Goal: Task Accomplishment & Management: Manage account settings

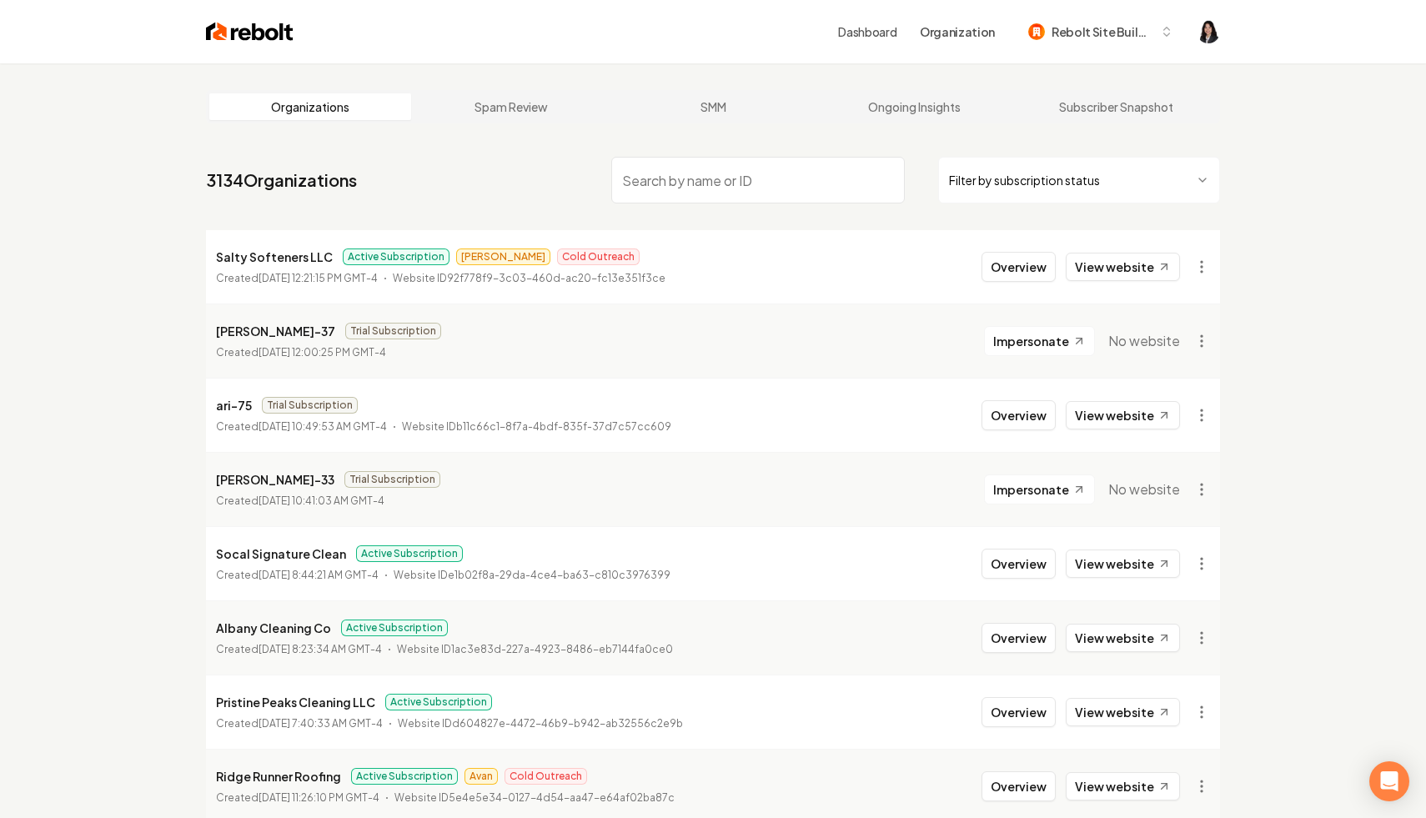
click at [1059, 189] on html "Dashboard Organization Rebolt Site Builder Organizations Spam Review SMM Ongoin…" at bounding box center [713, 409] width 1426 height 818
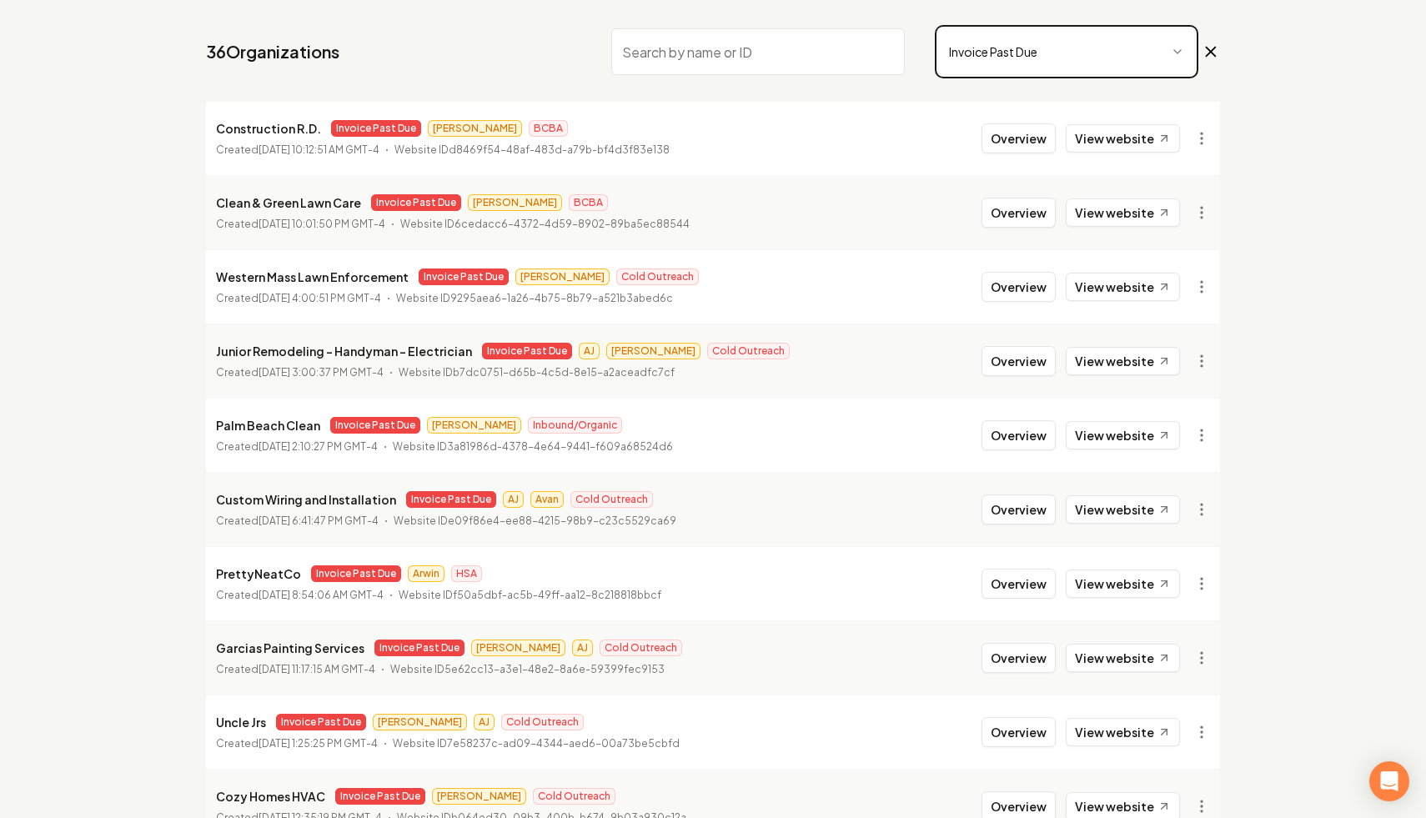
scroll to position [133, 0]
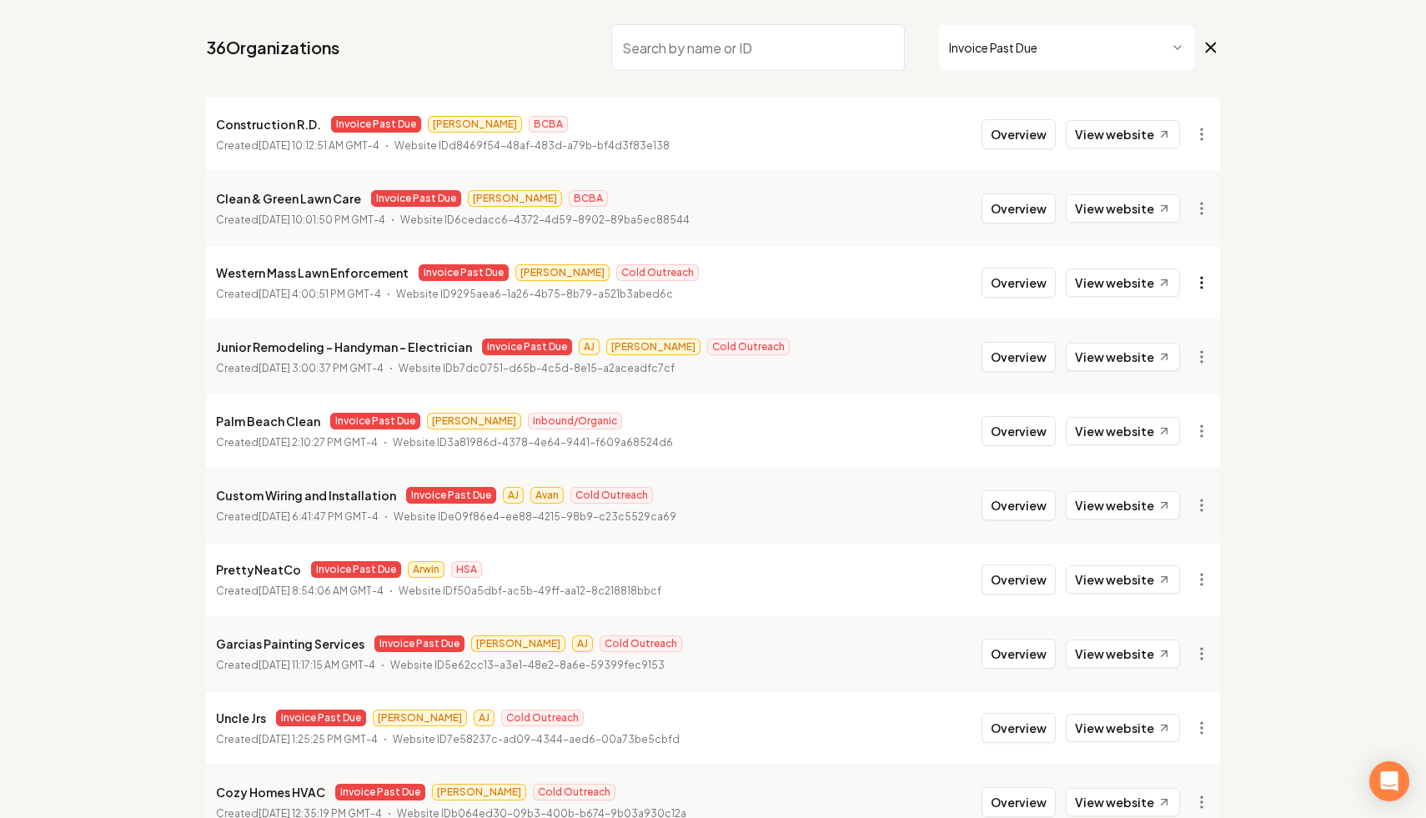
click at [1201, 289] on html "Dashboard Organization Rebolt Site Builder Organizations Spam Review SMM Ongoin…" at bounding box center [713, 276] width 1426 height 818
click at [1300, 333] on html "Dashboard Organization Rebolt Site Builder Organizations Spam Review SMM Ongoin…" at bounding box center [713, 276] width 1426 height 818
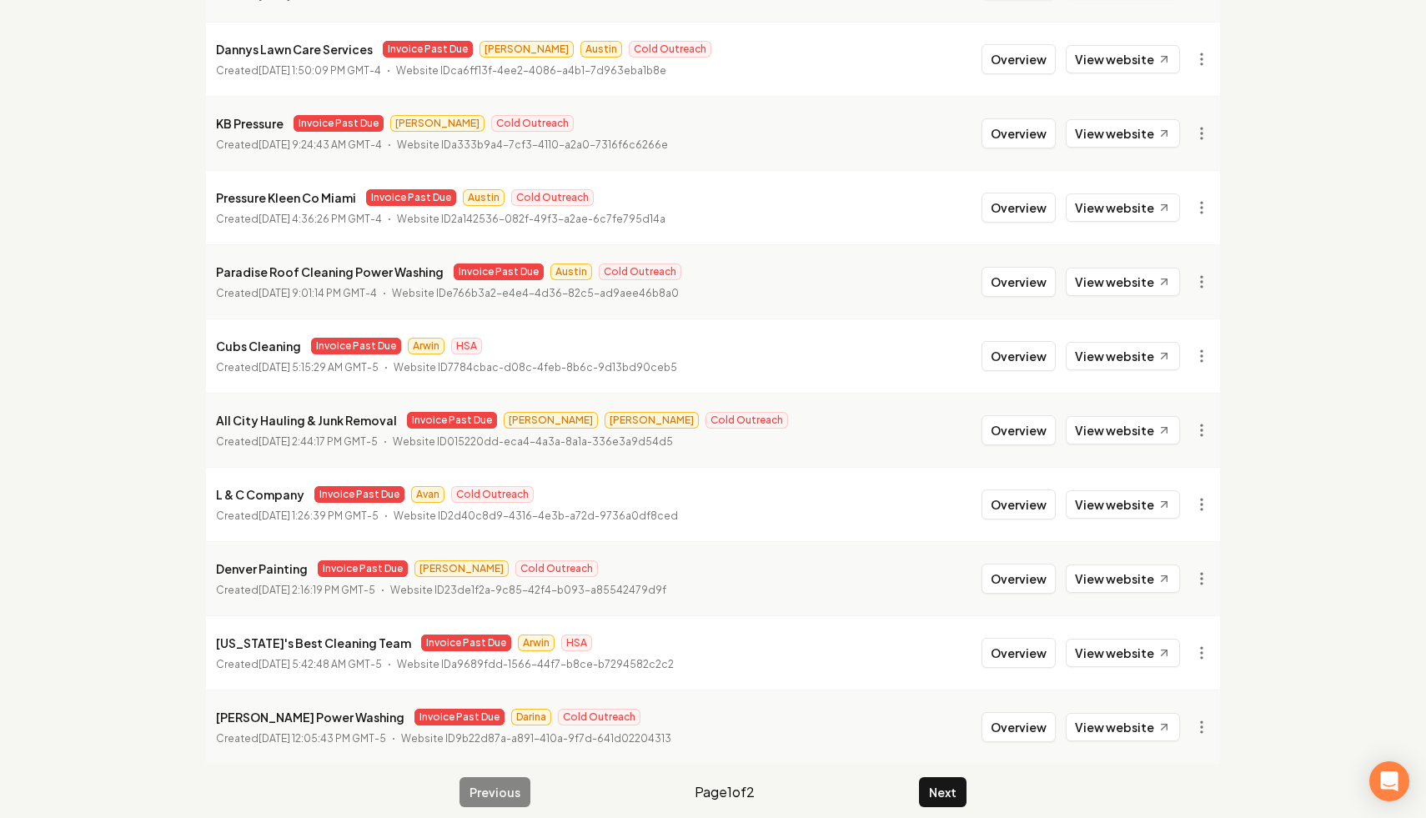
scroll to position [1708, 0]
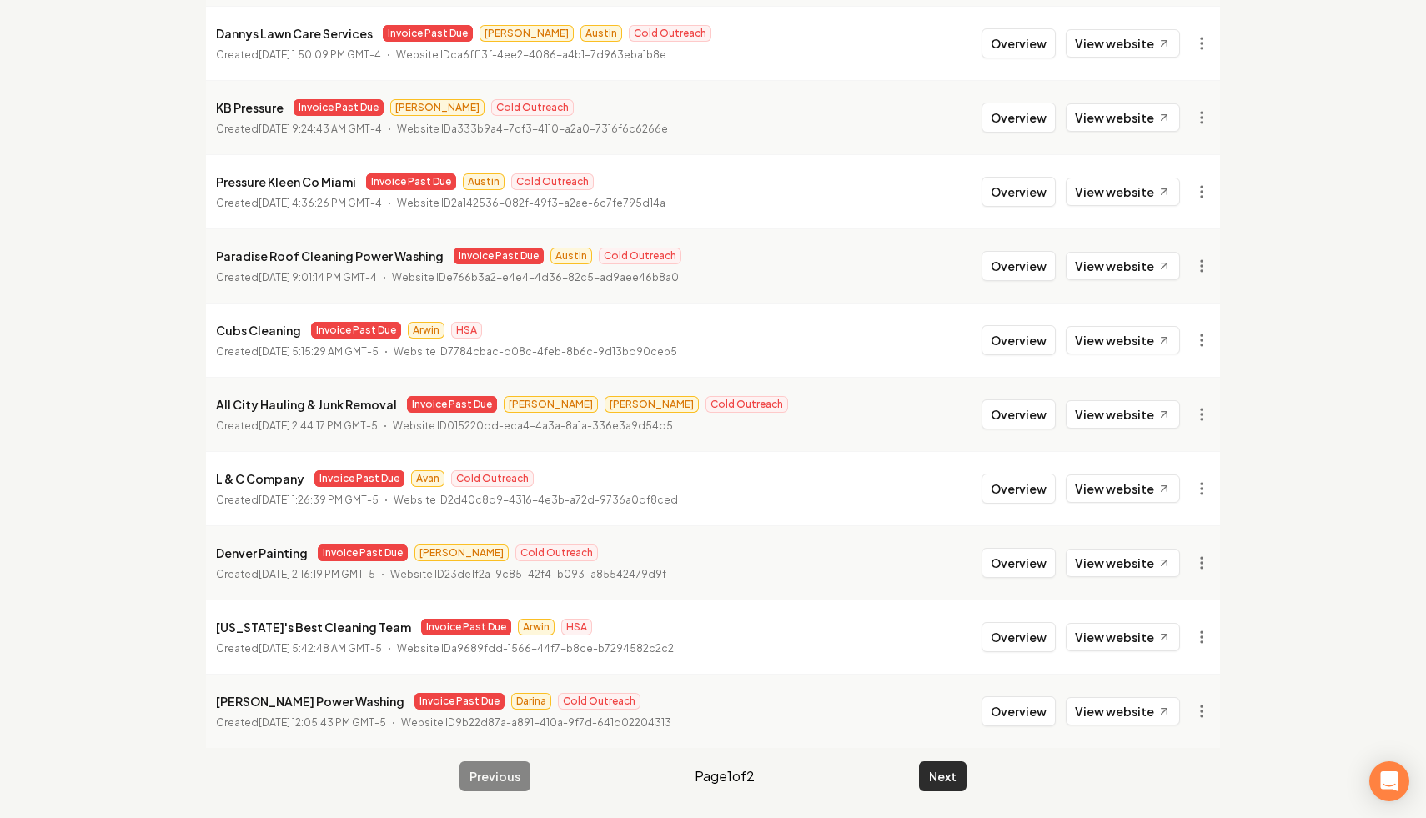
click at [952, 777] on button "Next" at bounding box center [943, 777] width 48 height 30
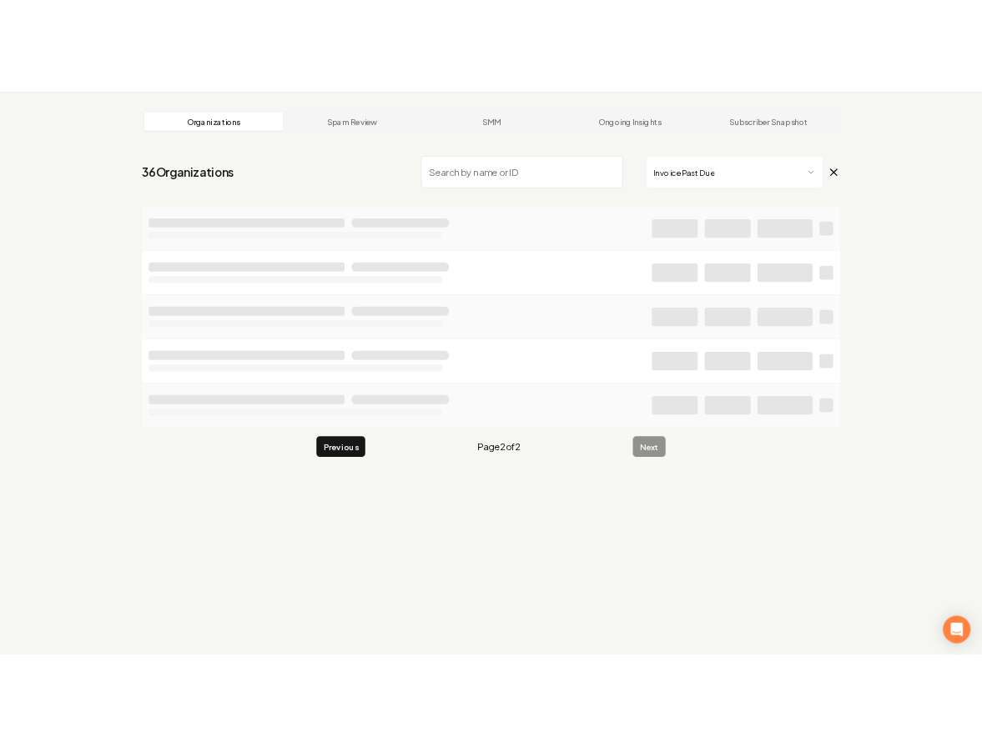
scroll to position [63, 0]
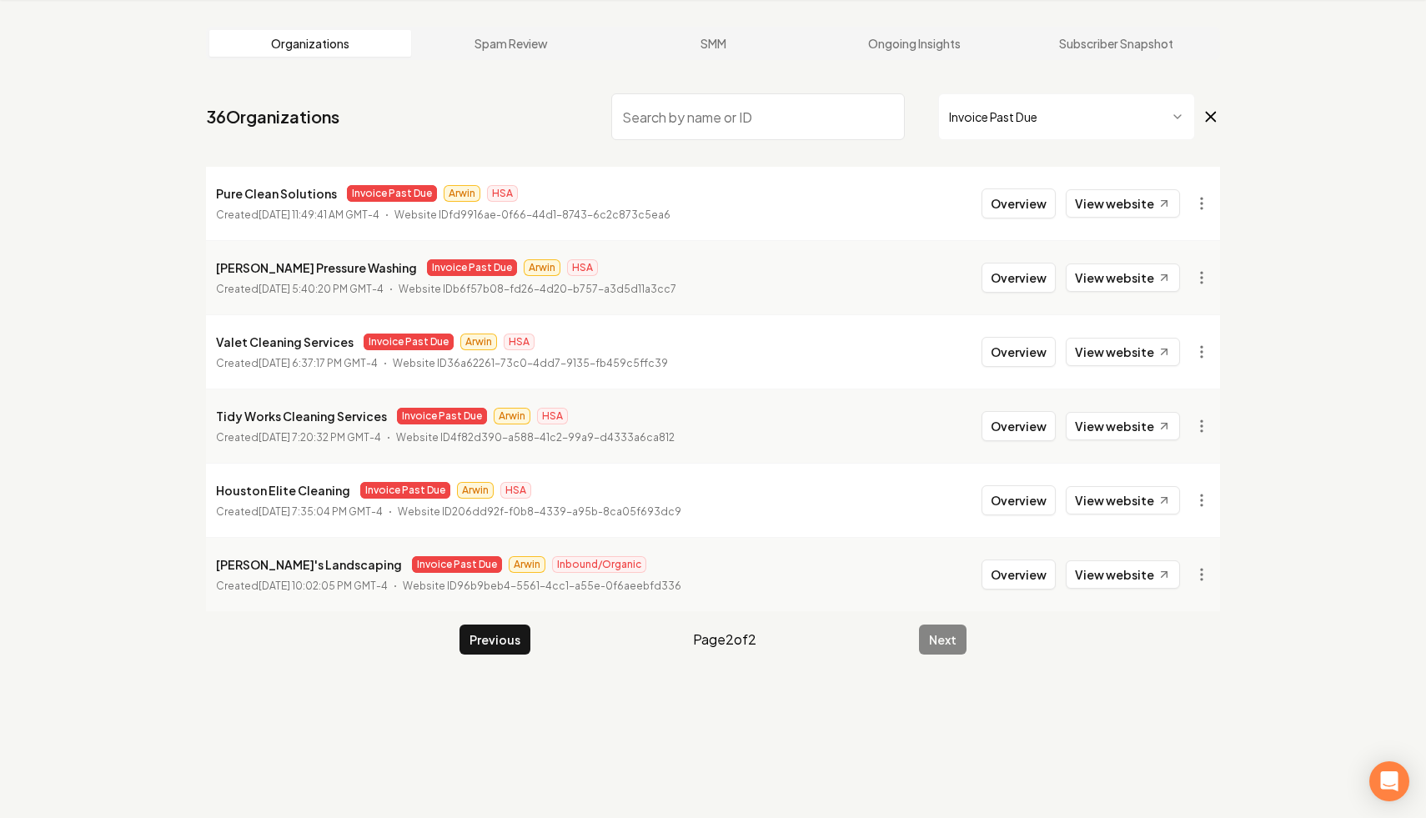
click at [1216, 111] on icon at bounding box center [1211, 117] width 18 height 20
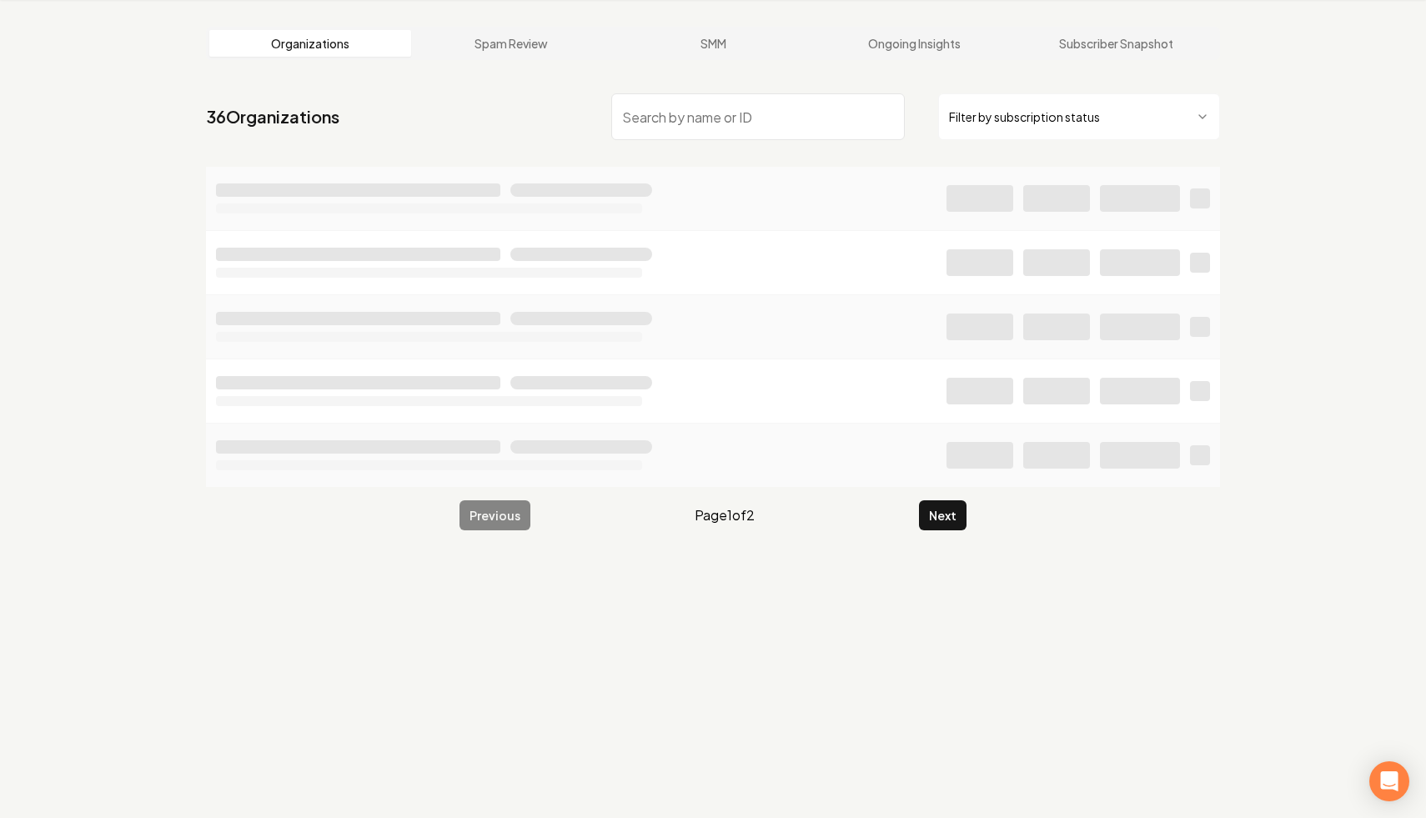
click at [722, 122] on input "search" at bounding box center [758, 116] width 294 height 47
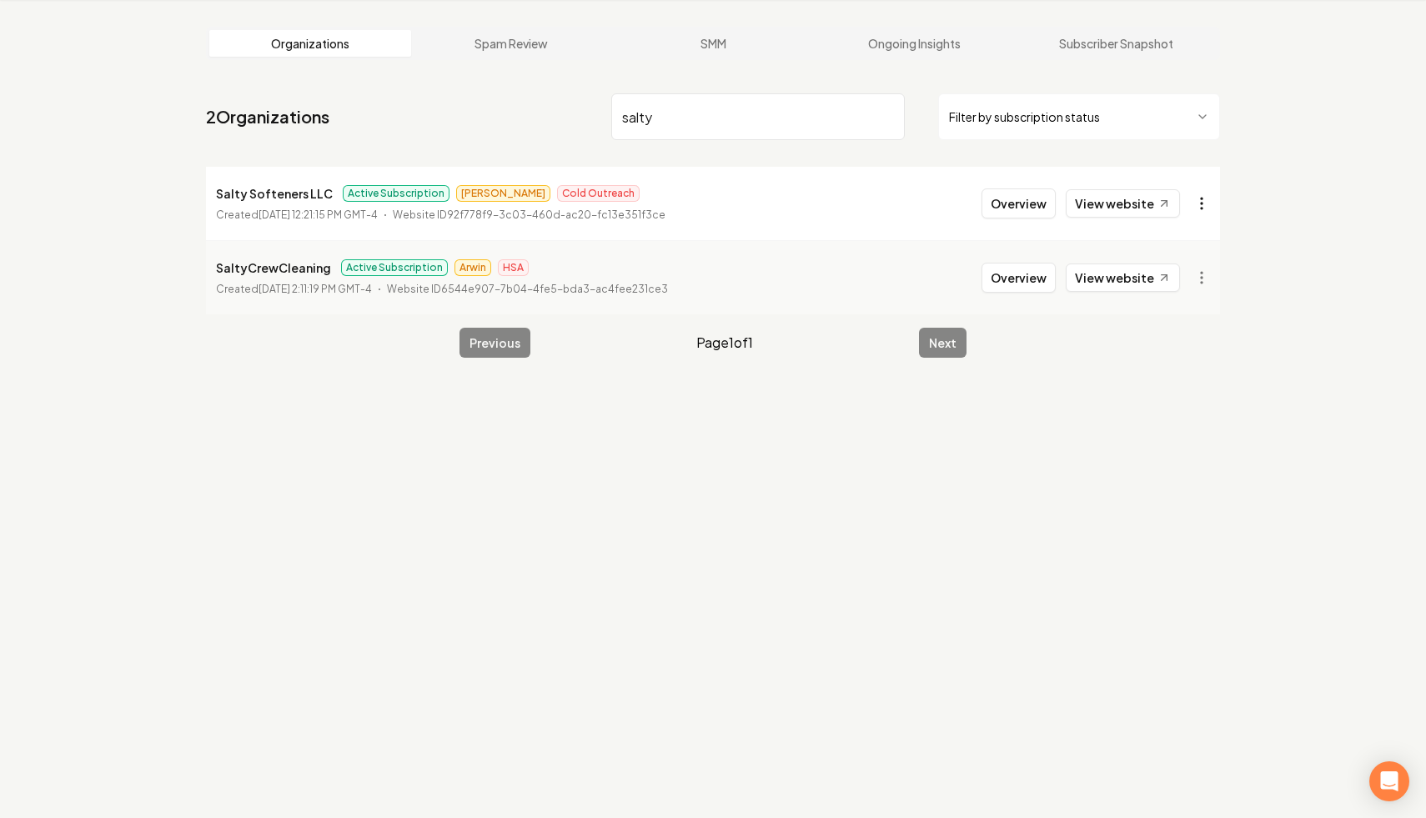
type input "salty"
click at [1206, 201] on html "Dashboard Organization Rebolt Site Builder Organizations Spam Review SMM Ongoin…" at bounding box center [713, 346] width 1426 height 818
click at [1191, 353] on link "View in Stripe" at bounding box center [1162, 348] width 106 height 27
